Goal: Information Seeking & Learning: Learn about a topic

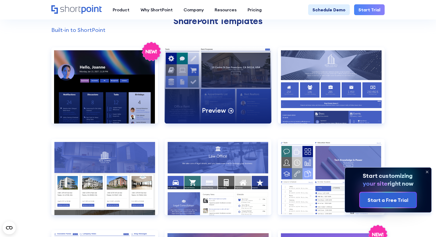
scroll to position [494, 0]
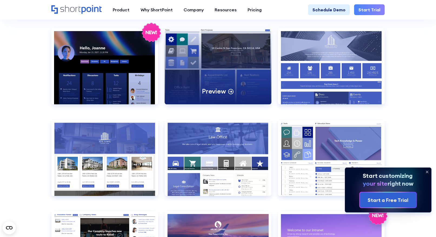
click at [211, 78] on div "Preview" at bounding box center [217, 66] width 107 height 76
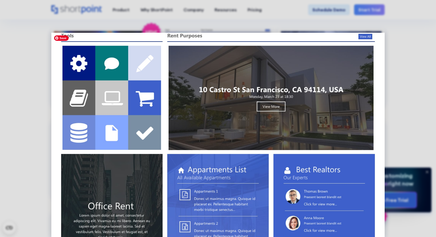
scroll to position [0, 0]
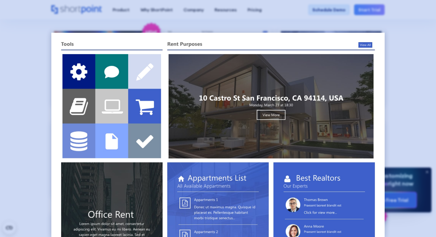
click at [423, 74] on div at bounding box center [218, 118] width 436 height 237
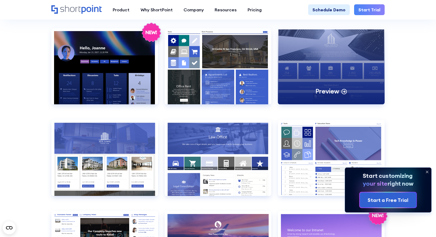
click at [328, 56] on div "Preview" at bounding box center [331, 66] width 107 height 76
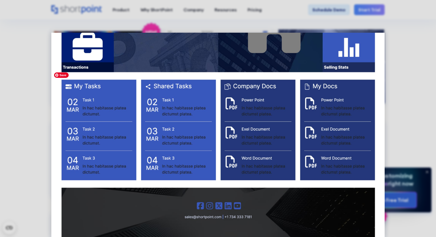
scroll to position [632, 0]
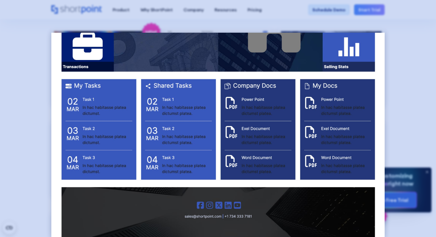
click at [399, 53] on div at bounding box center [218, 118] width 436 height 237
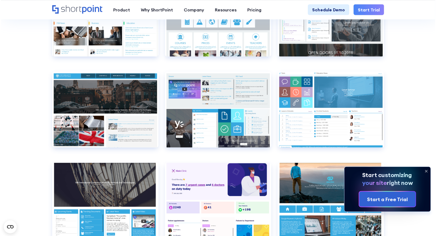
scroll to position [2091, 0]
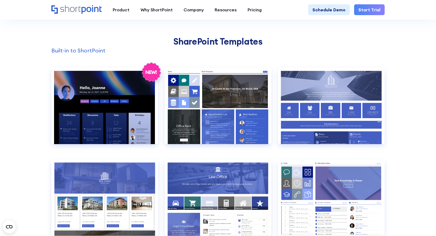
scroll to position [463, 0]
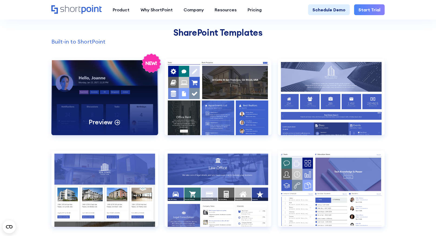
click at [126, 116] on div "Preview" at bounding box center [104, 97] width 107 height 76
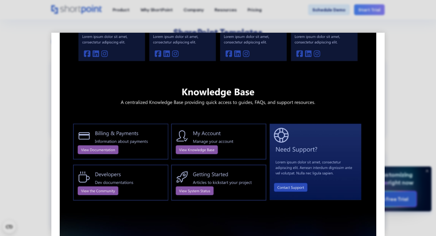
scroll to position [467, 0]
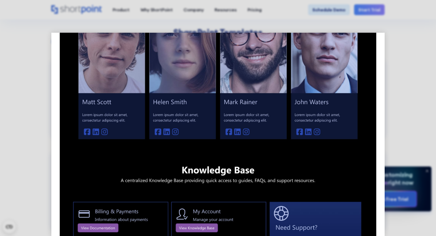
click at [417, 125] on div at bounding box center [218, 118] width 436 height 236
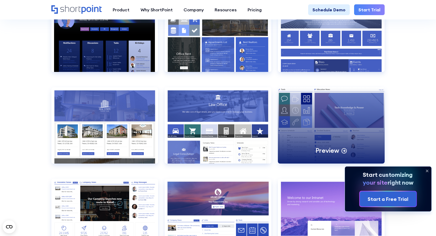
scroll to position [531, 0]
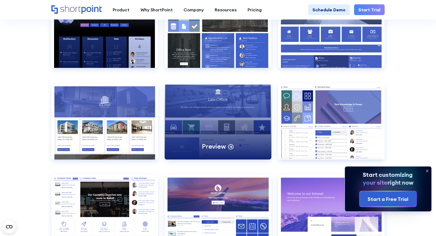
click at [241, 112] on div "Preview" at bounding box center [217, 121] width 107 height 76
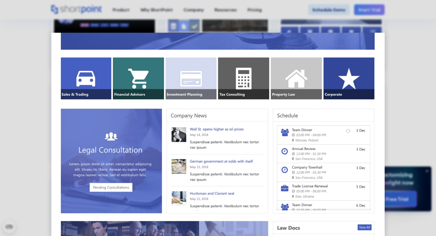
scroll to position [0, 0]
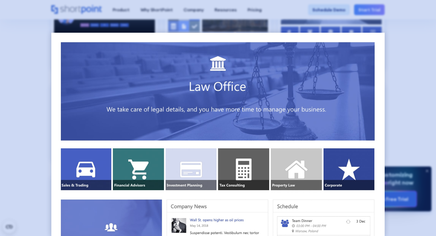
click at [399, 90] on div at bounding box center [218, 118] width 436 height 236
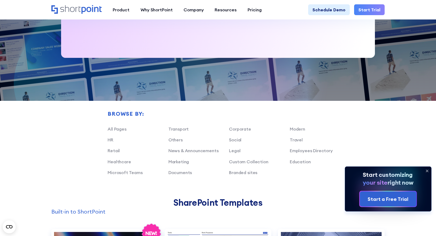
scroll to position [287, 0]
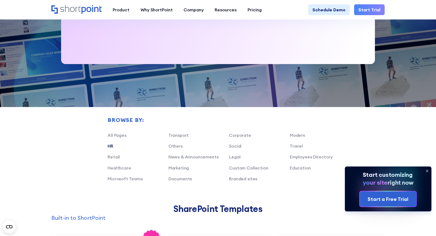
click at [109, 144] on link "HR" at bounding box center [110, 145] width 6 height 5
click at [111, 145] on link "HR" at bounding box center [110, 145] width 6 height 5
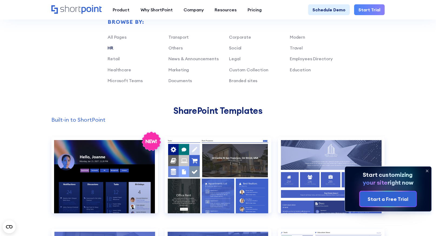
scroll to position [393, 0]
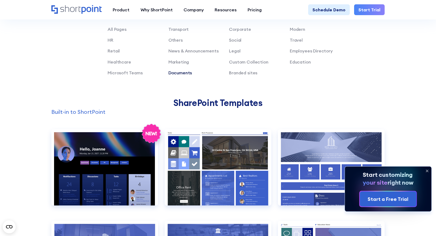
click at [175, 72] on link "Documents" at bounding box center [180, 72] width 24 height 5
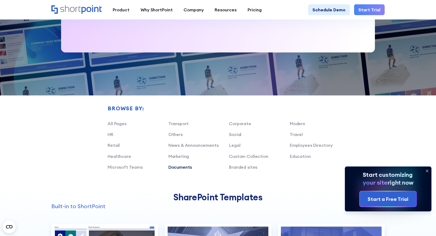
scroll to position [298, 0]
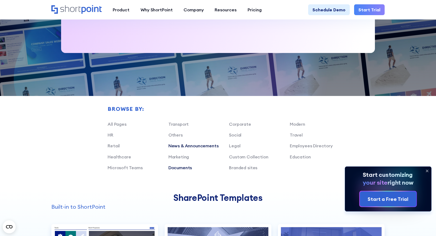
click at [186, 144] on link "News & Announcements" at bounding box center [193, 145] width 50 height 5
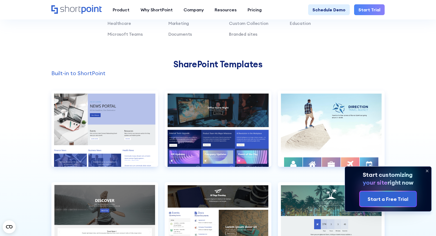
scroll to position [452, 0]
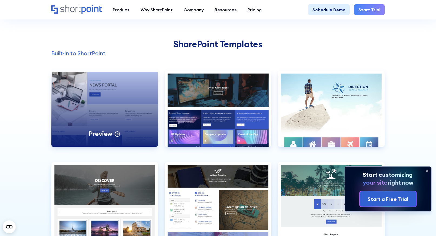
click at [110, 114] on div "Preview" at bounding box center [104, 108] width 107 height 76
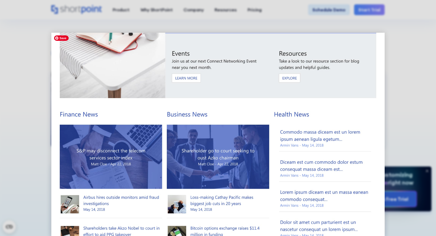
scroll to position [0, 0]
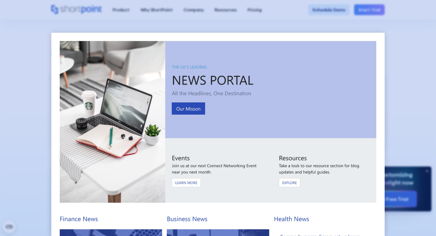
click at [410, 51] on div at bounding box center [218, 118] width 436 height 236
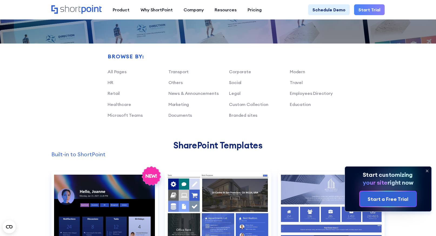
scroll to position [348, 0]
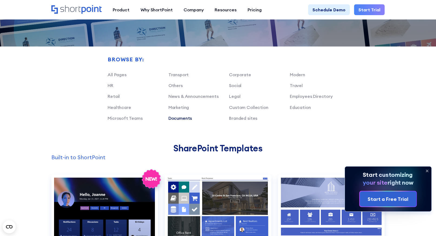
click at [177, 117] on link "Documents" at bounding box center [180, 117] width 24 height 5
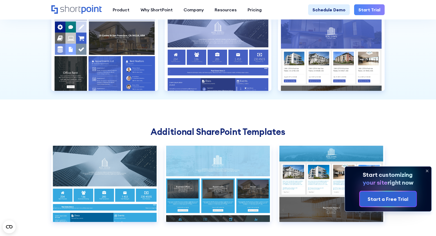
scroll to position [506, 0]
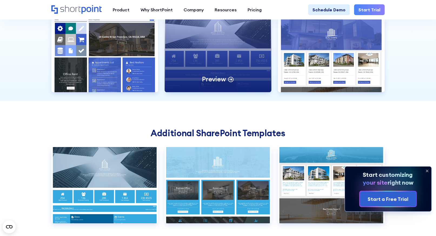
click at [209, 83] on p "Preview" at bounding box center [214, 79] width 24 height 8
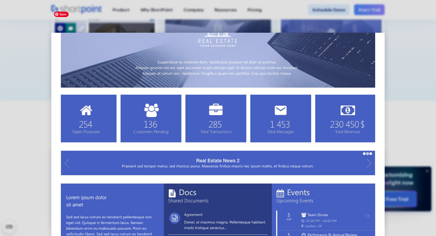
scroll to position [0, 0]
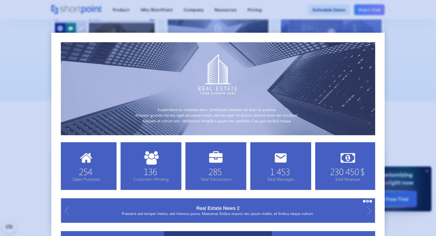
click at [401, 74] on div at bounding box center [218, 118] width 436 height 236
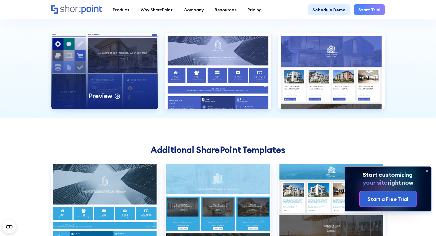
scroll to position [487, 0]
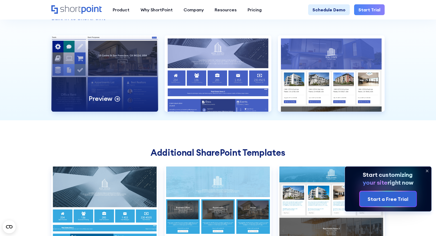
click at [114, 69] on div "Preview" at bounding box center [104, 73] width 107 height 76
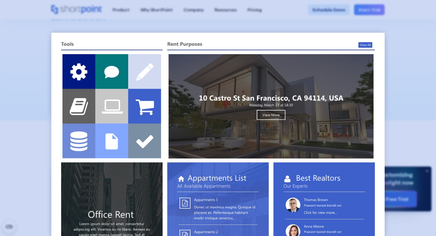
click at [26, 67] on div at bounding box center [218, 118] width 436 height 236
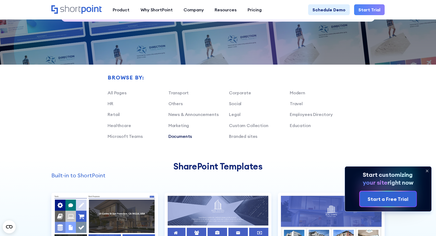
scroll to position [346, 0]
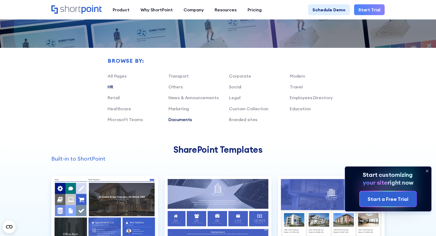
click at [110, 86] on link "HR" at bounding box center [110, 86] width 6 height 5
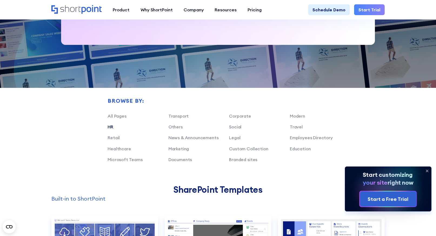
scroll to position [287, 0]
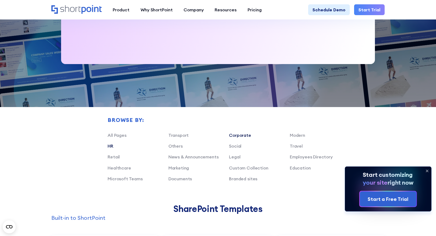
click at [232, 135] on link "Corporate" at bounding box center [240, 134] width 22 height 5
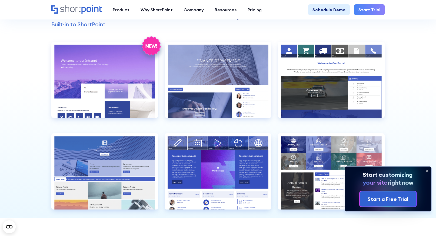
scroll to position [480, 0]
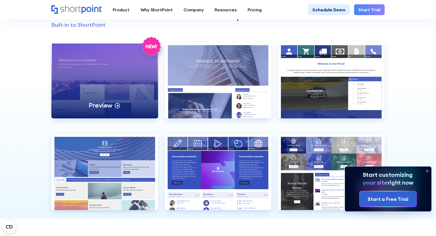
click at [95, 79] on div "Preview" at bounding box center [104, 80] width 107 height 76
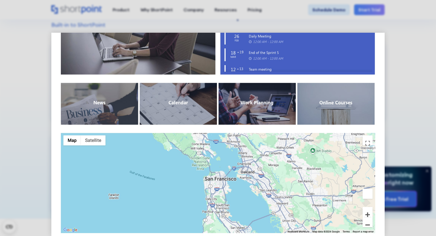
scroll to position [444, 0]
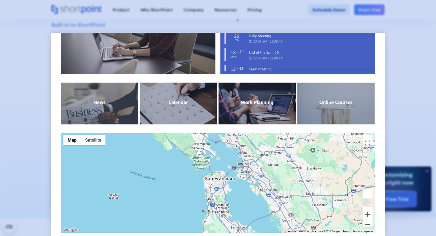
click at [403, 98] on div at bounding box center [218, 118] width 436 height 236
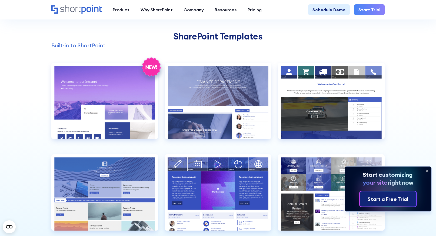
scroll to position [459, 0]
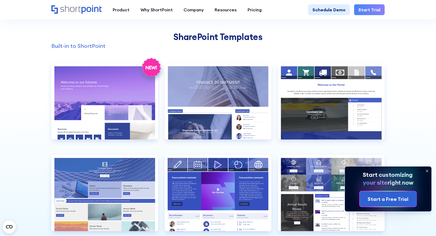
click at [427, 171] on icon at bounding box center [427, 171] width 2 height 2
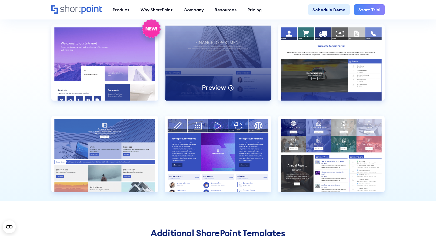
scroll to position [502, 0]
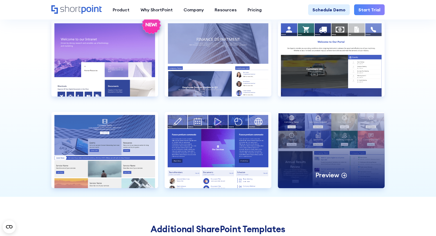
click at [302, 150] on div "Preview" at bounding box center [331, 150] width 107 height 76
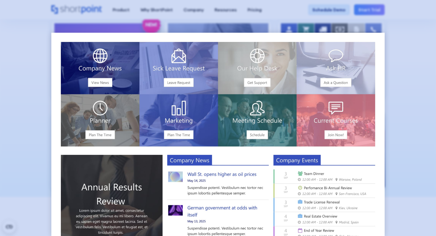
scroll to position [0, 0]
click at [391, 115] on div at bounding box center [218, 118] width 436 height 236
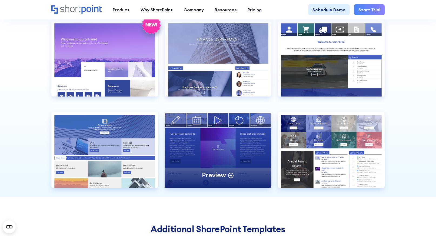
click at [197, 154] on div "Preview" at bounding box center [217, 150] width 107 height 76
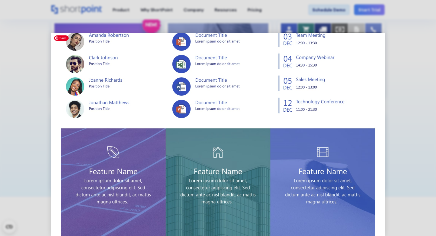
scroll to position [217, 0]
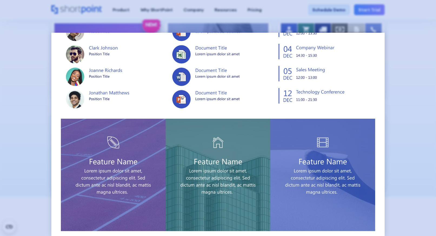
click at [29, 105] on div at bounding box center [218, 118] width 436 height 236
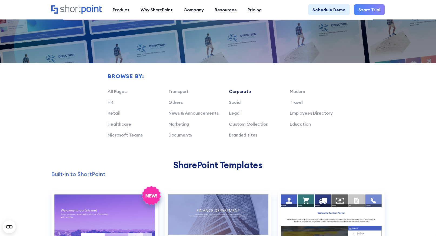
scroll to position [336, 0]
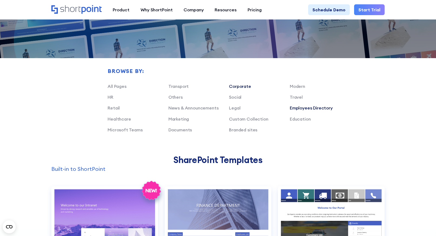
click at [297, 109] on link "Employees Directory" at bounding box center [310, 107] width 43 height 5
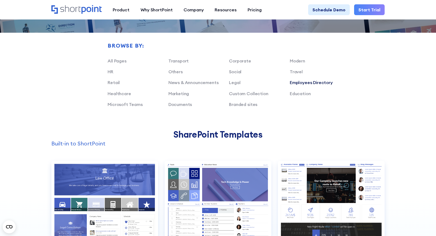
scroll to position [373, 0]
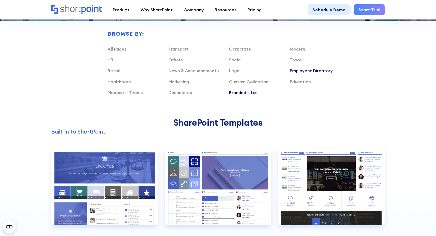
click at [241, 92] on link "Branded sites" at bounding box center [243, 92] width 28 height 5
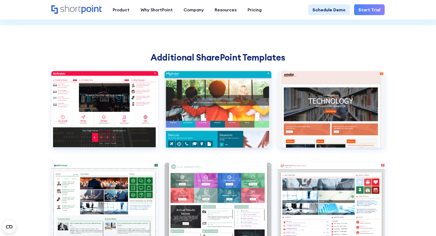
scroll to position [517, 0]
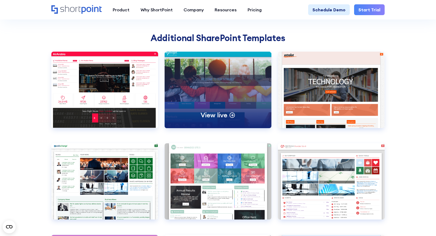
click at [211, 83] on div "View live" at bounding box center [217, 90] width 107 height 76
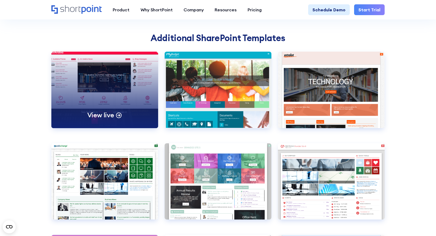
click at [94, 69] on div "View live" at bounding box center [104, 90] width 107 height 76
